Goal: Find specific page/section: Find specific page/section

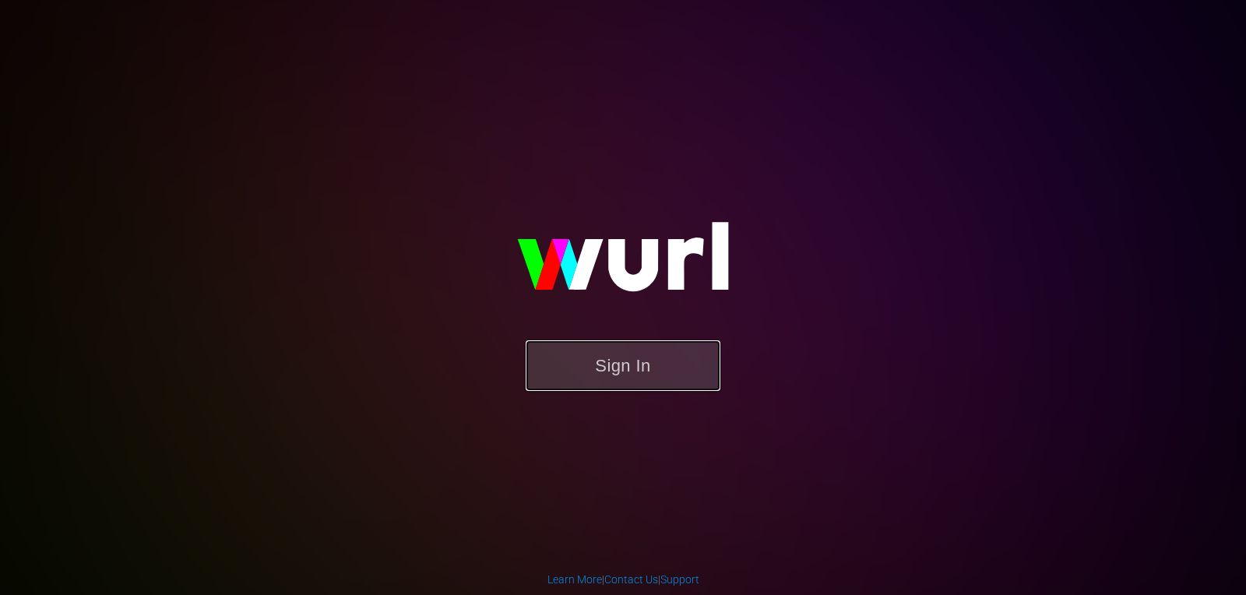
click at [617, 348] on button "Sign In" at bounding box center [623, 365] width 195 height 51
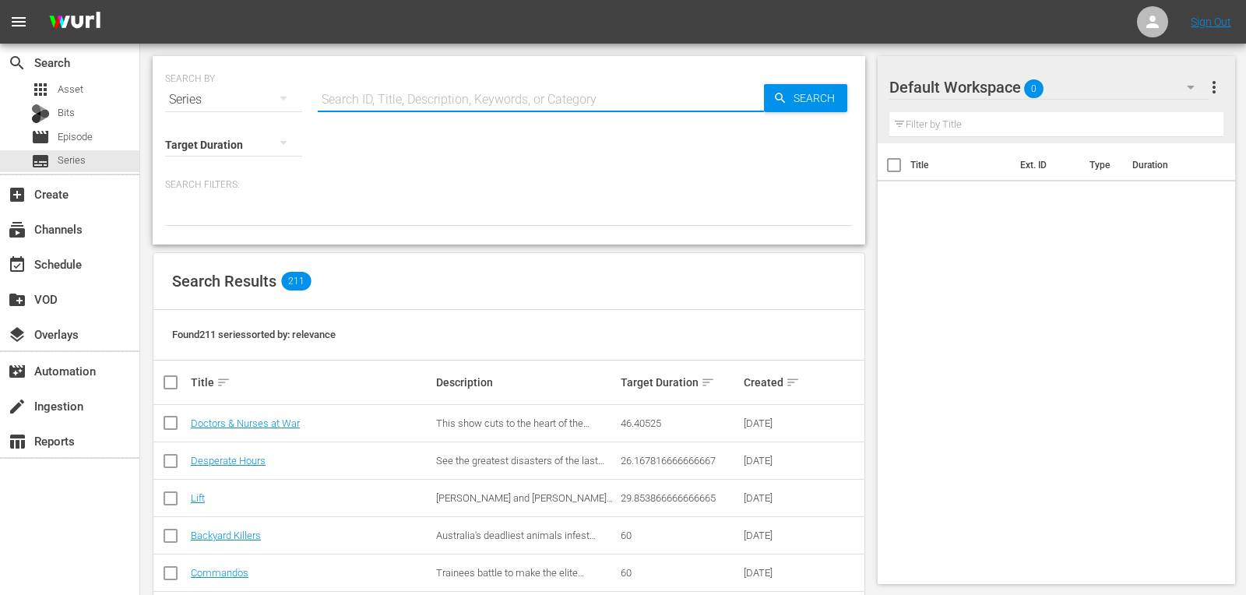
click at [436, 90] on input "text" at bounding box center [541, 99] width 446 height 37
type input "Emergency Helicopter Medics"
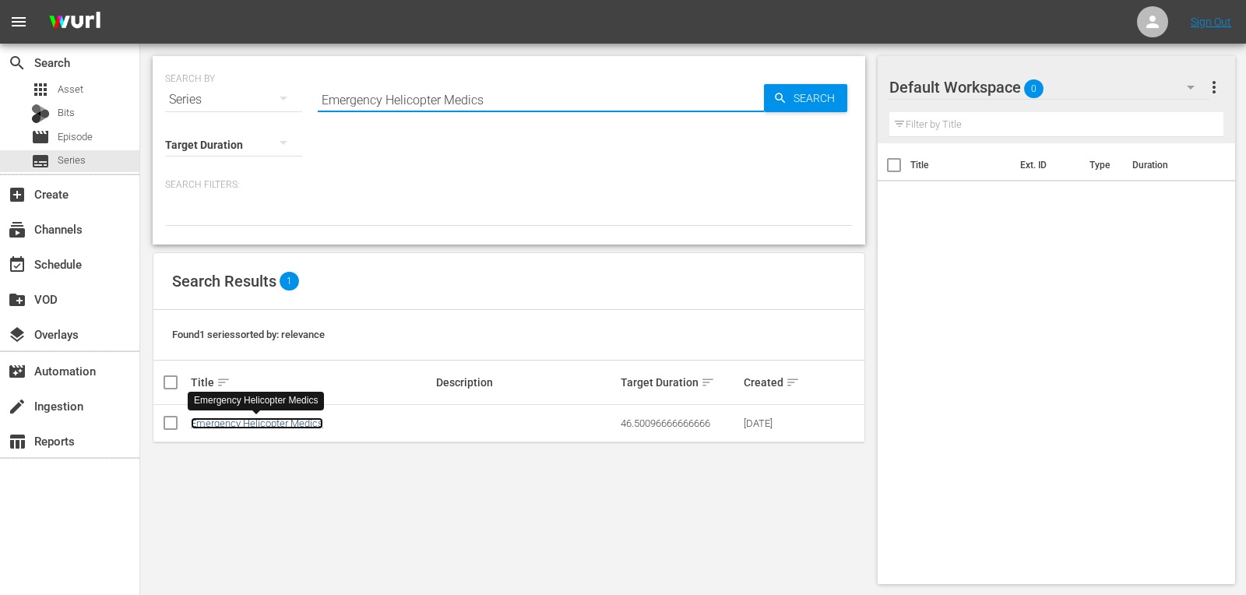
click at [257, 419] on link "Emergency Helicopter Medics" at bounding box center [257, 423] width 132 height 12
